Goal: Task Accomplishment & Management: Manage account settings

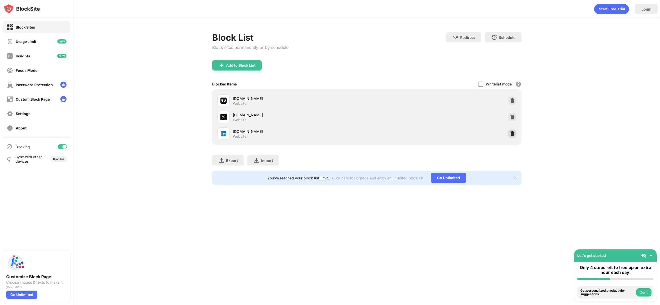
click at [510, 132] on img at bounding box center [511, 133] width 5 height 5
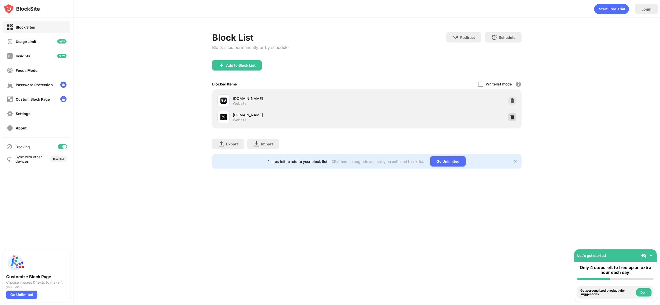
click at [515, 116] on div at bounding box center [512, 117] width 8 height 8
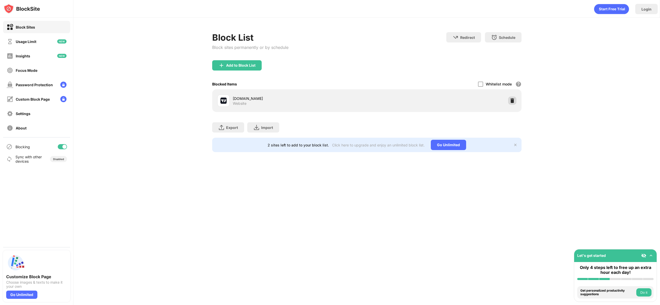
click at [513, 103] on img at bounding box center [511, 100] width 5 height 5
